Goal: Task Accomplishment & Management: Complete application form

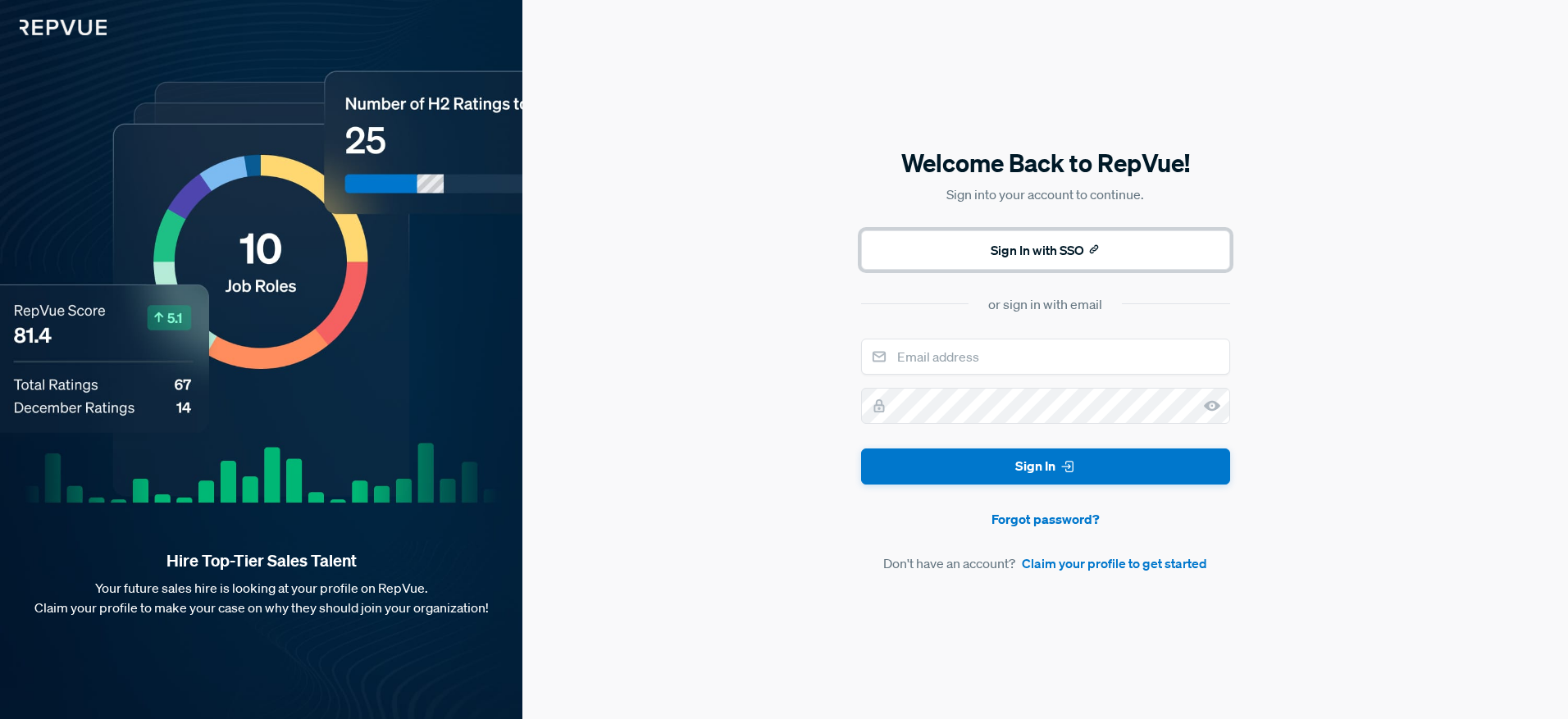
click at [1085, 252] on button "Sign In with SSO" at bounding box center [1046, 250] width 369 height 40
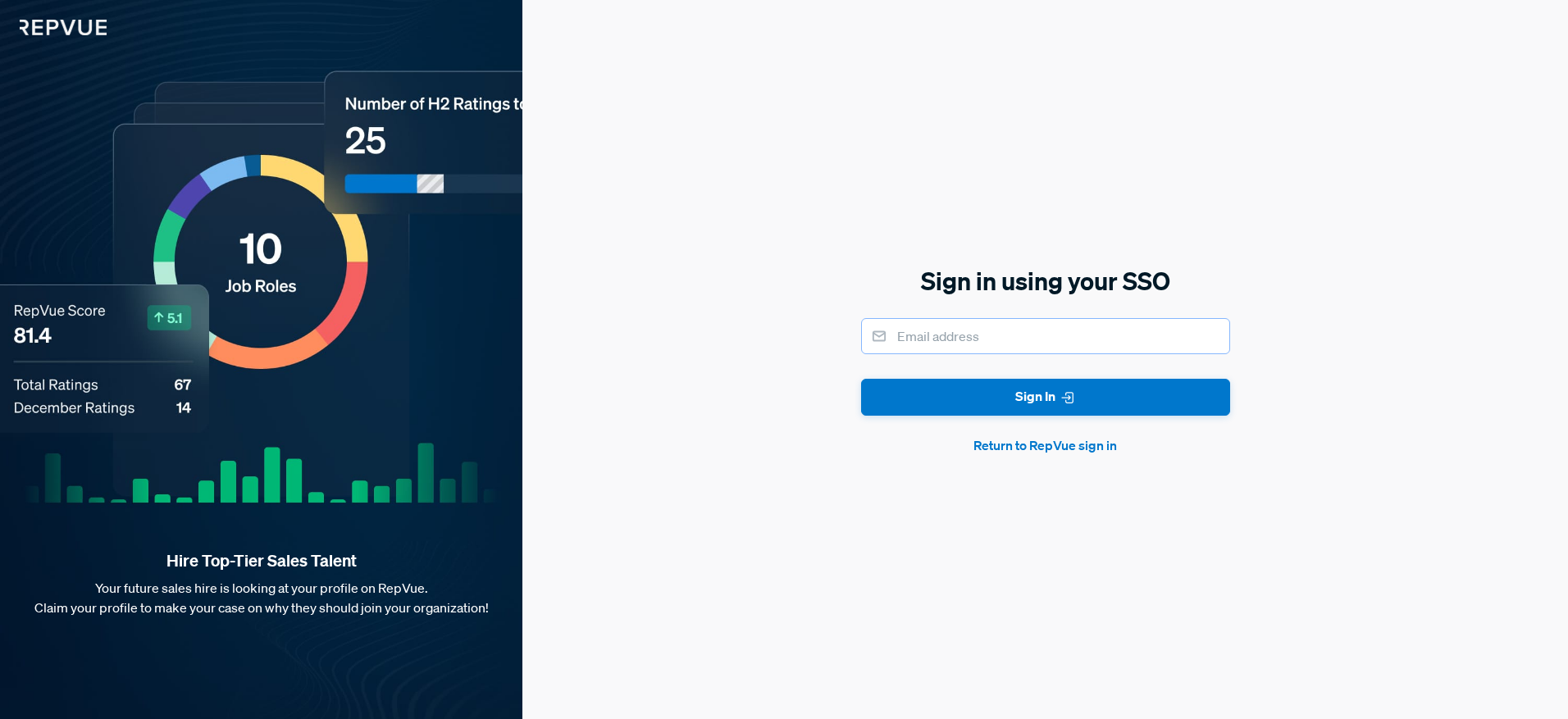
click at [1002, 341] on input "email" at bounding box center [1046, 336] width 369 height 36
type input "[EMAIL_ADDRESS][PERSON_NAME][DOMAIN_NAME]"
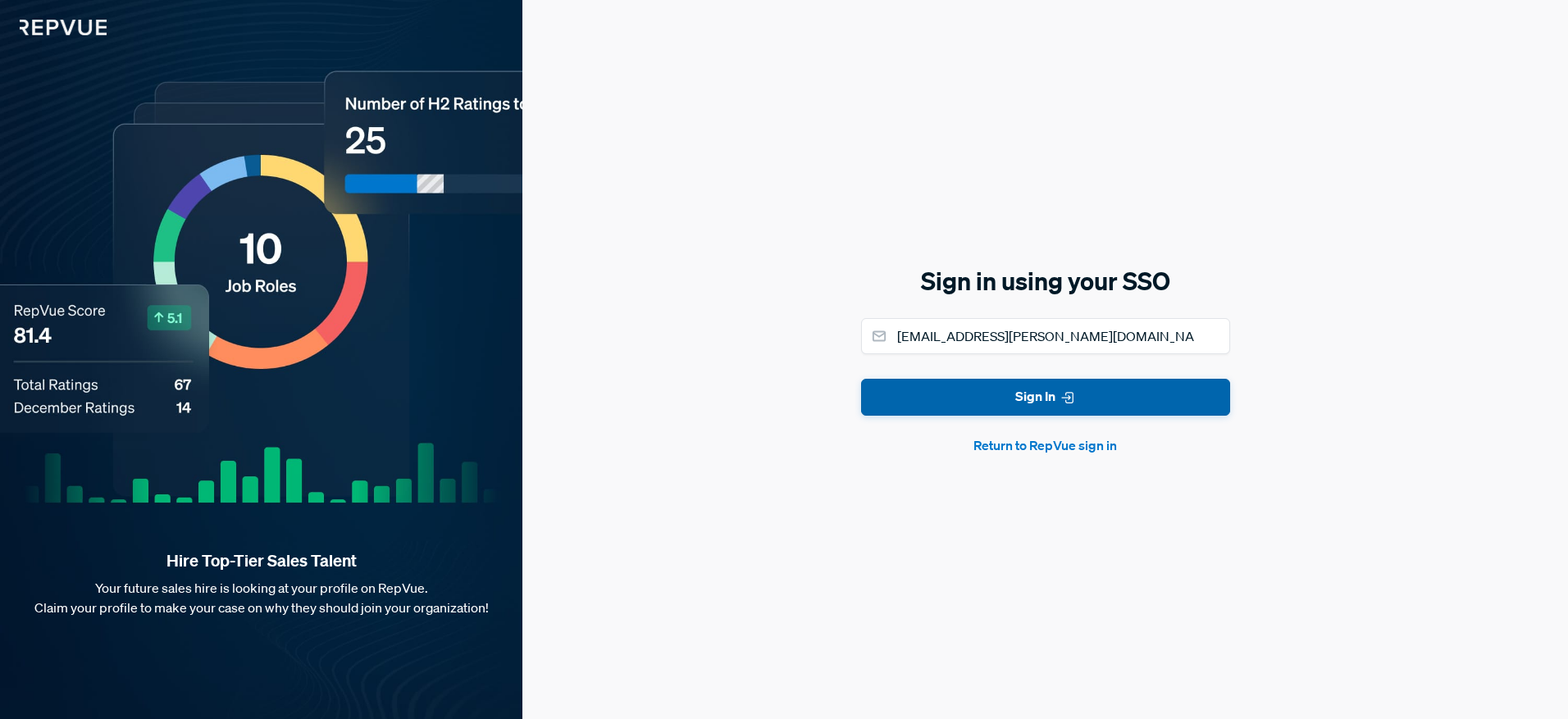
click at [998, 396] on button "Sign In" at bounding box center [1046, 397] width 369 height 37
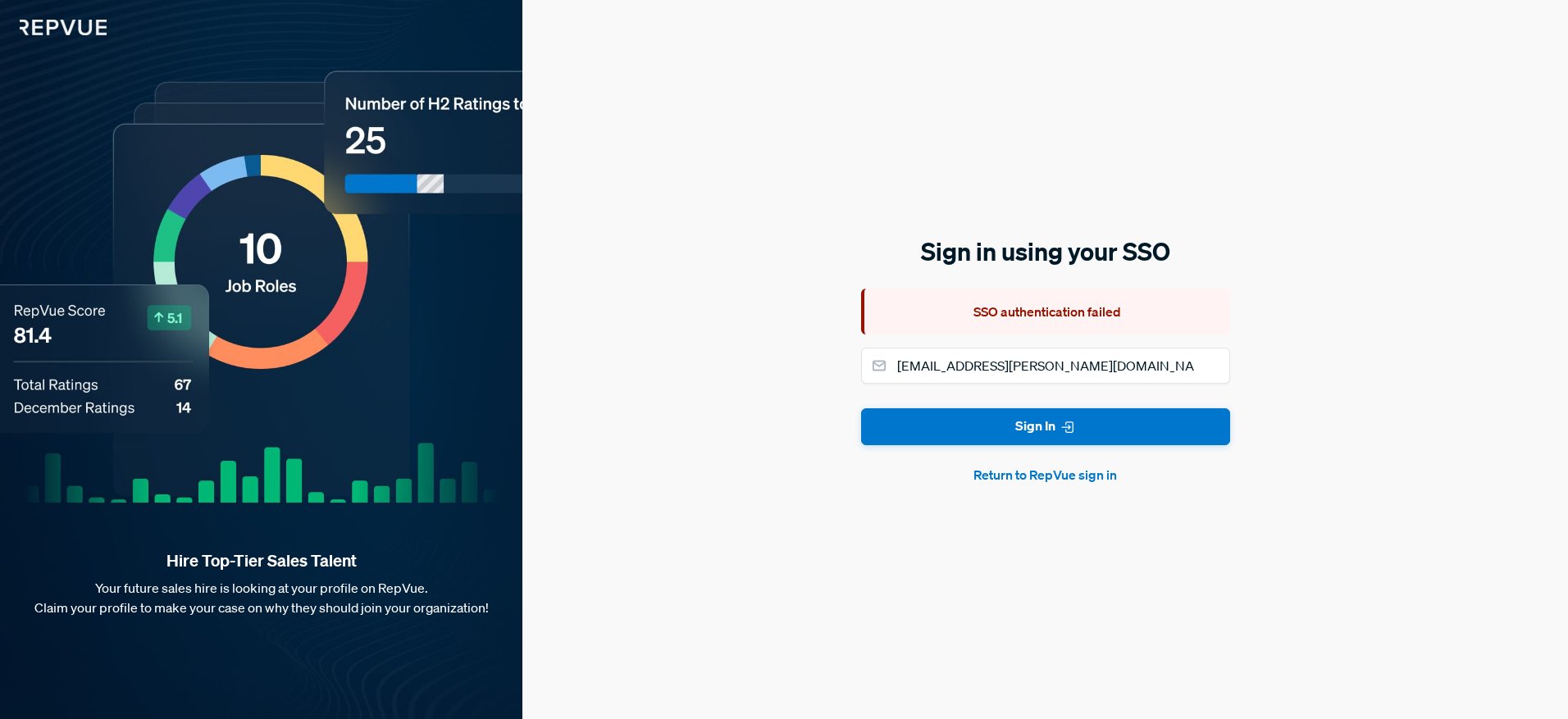
click at [1027, 472] on button "Return to RepVue sign in" at bounding box center [1046, 475] width 369 height 19
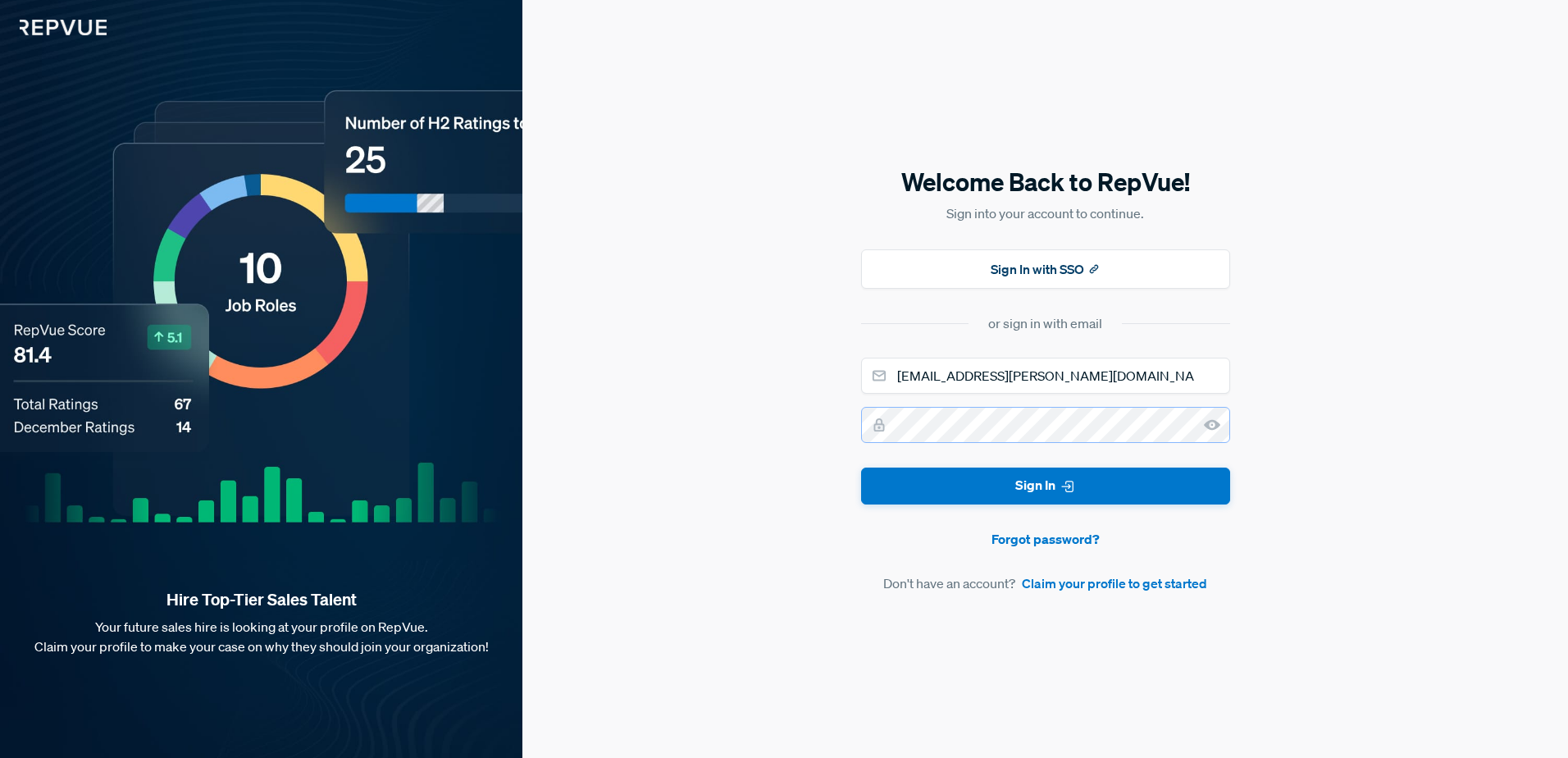
click at [861, 468] on button "Sign In" at bounding box center [1046, 486] width 369 height 37
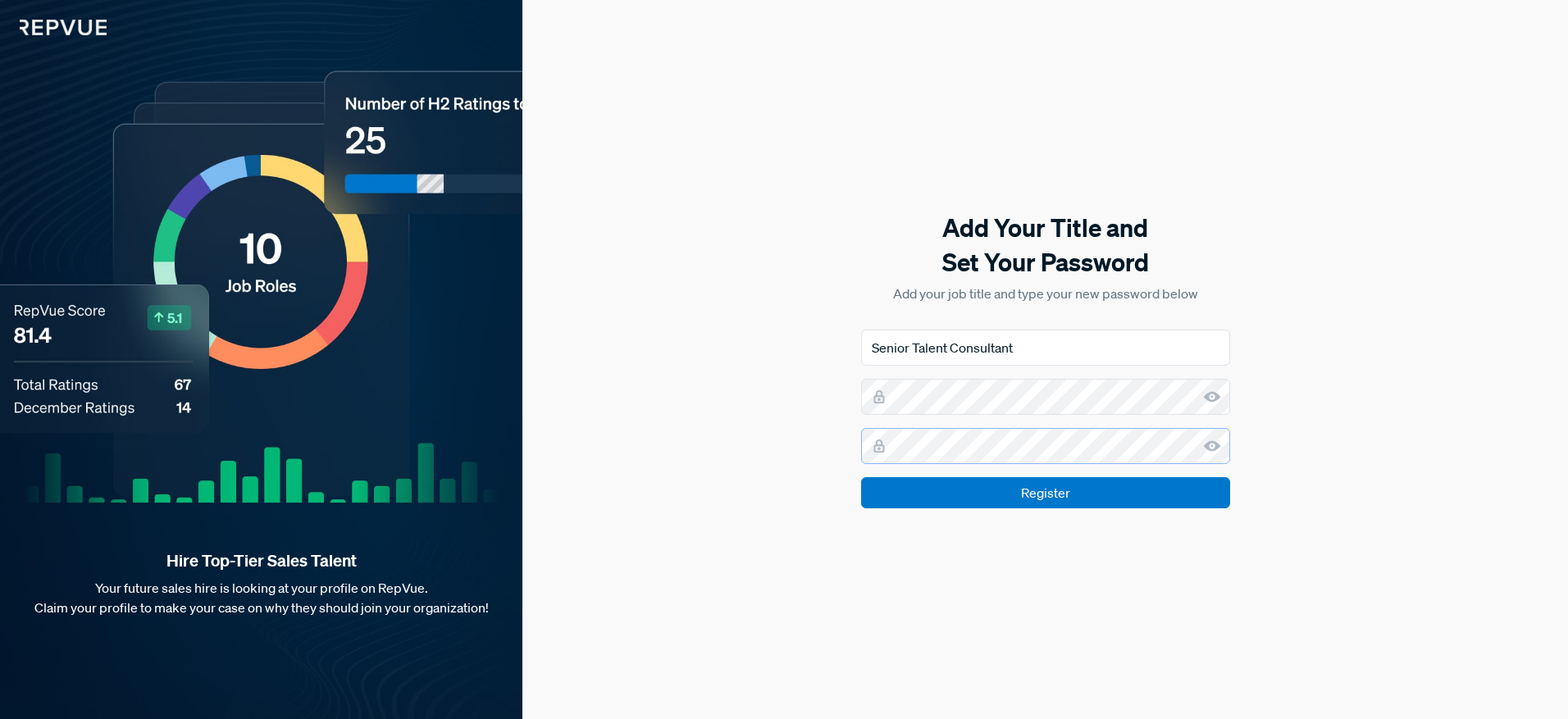
click at [861, 477] on input "Register" at bounding box center [1046, 492] width 369 height 31
